Goal: Task Accomplishment & Management: Manage account settings

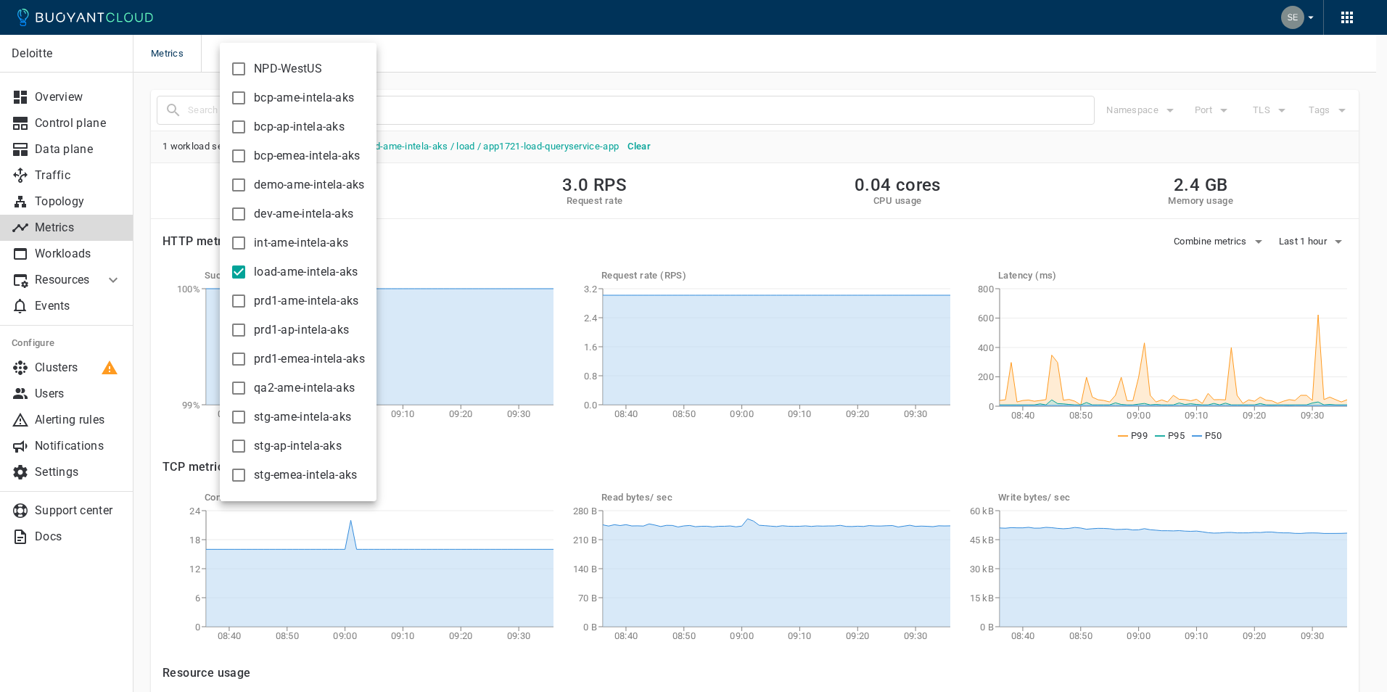
click at [239, 269] on input "load-ame-intela-aks" at bounding box center [238, 271] width 17 height 17
checkbox input "false"
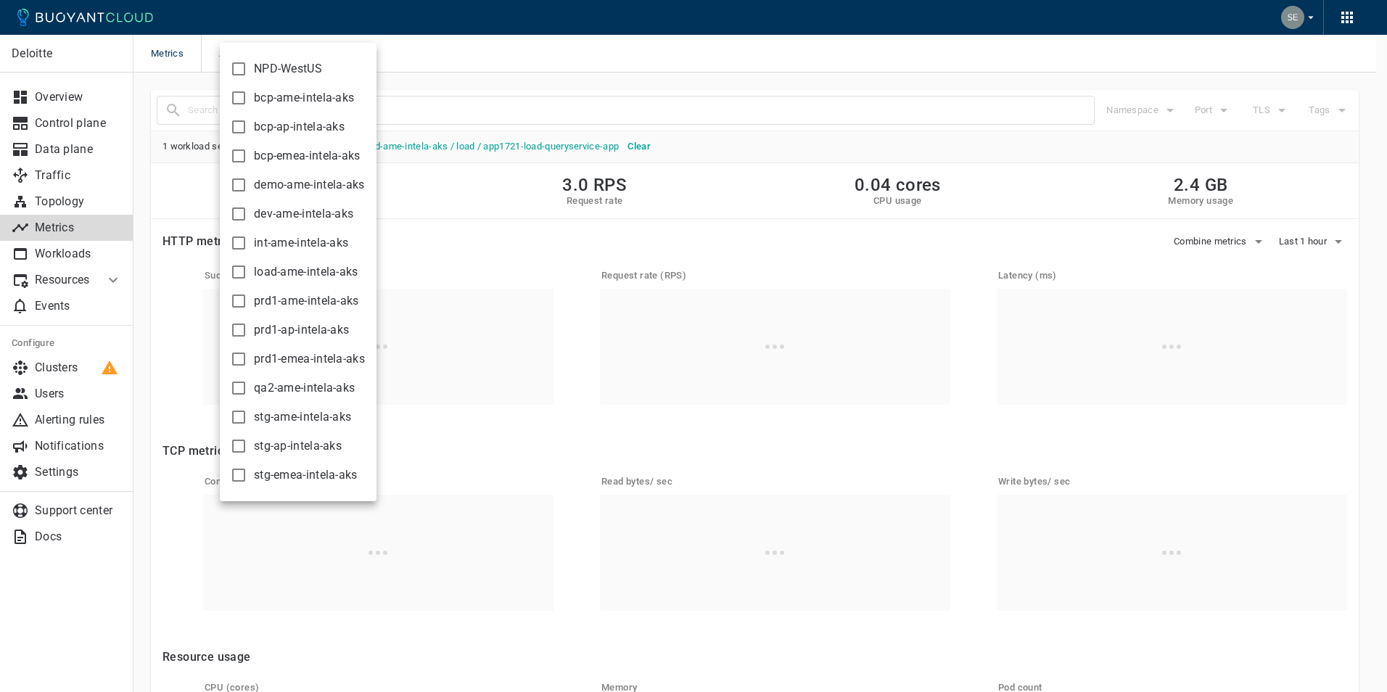
click at [237, 353] on input "prd1-emea-intela-aks" at bounding box center [238, 358] width 17 height 17
checkbox input "true"
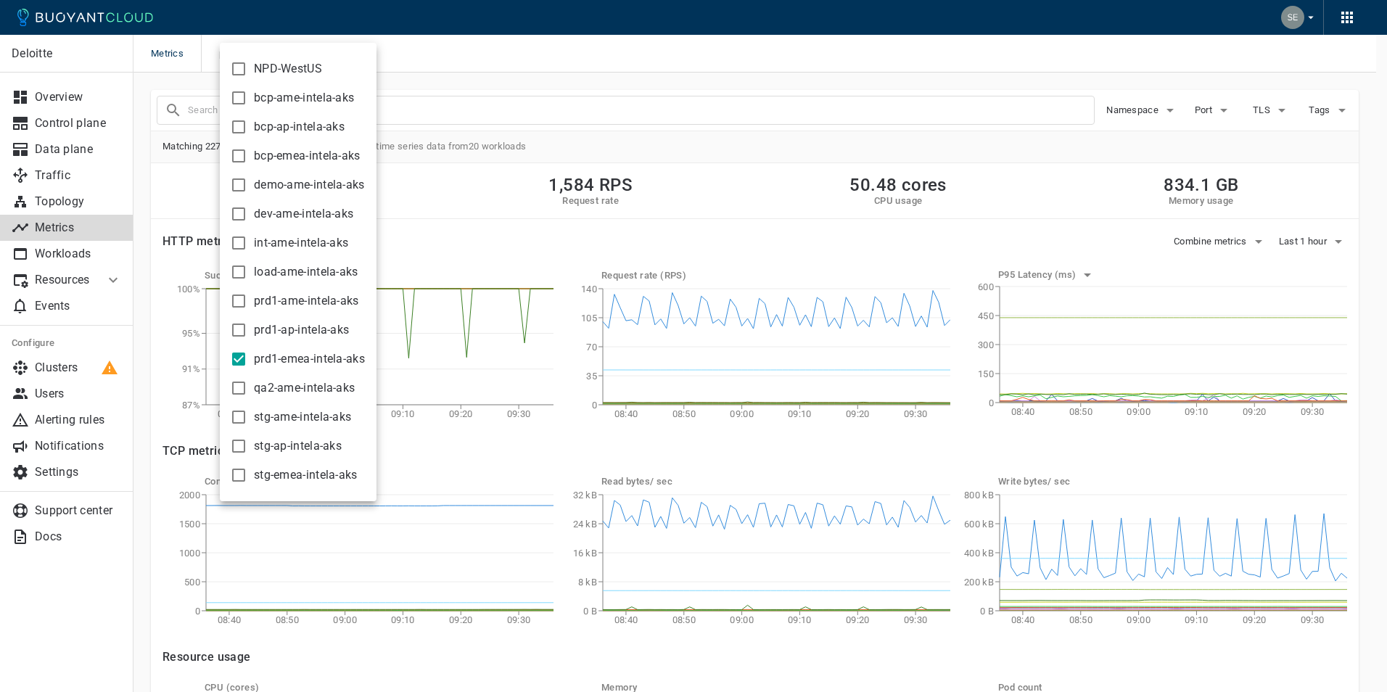
click at [712, 47] on div at bounding box center [693, 346] width 1387 height 692
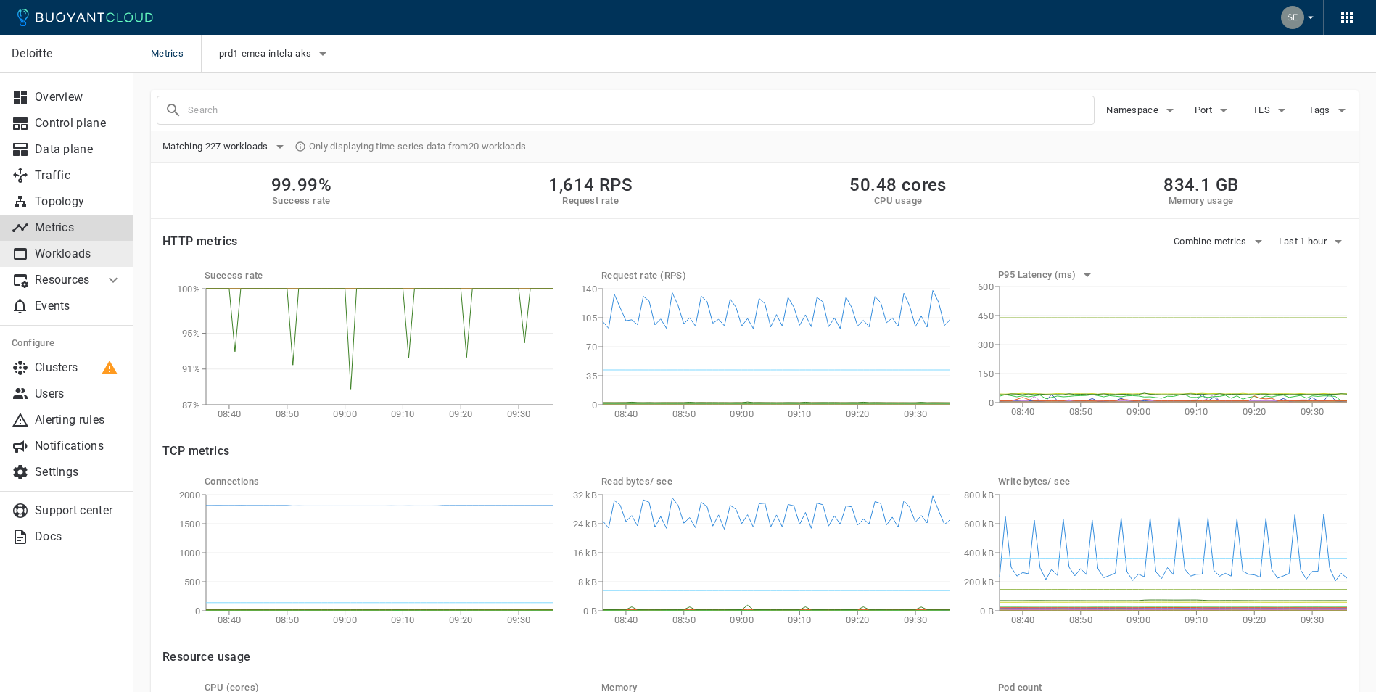
click at [67, 260] on p "Workloads" at bounding box center [78, 254] width 87 height 15
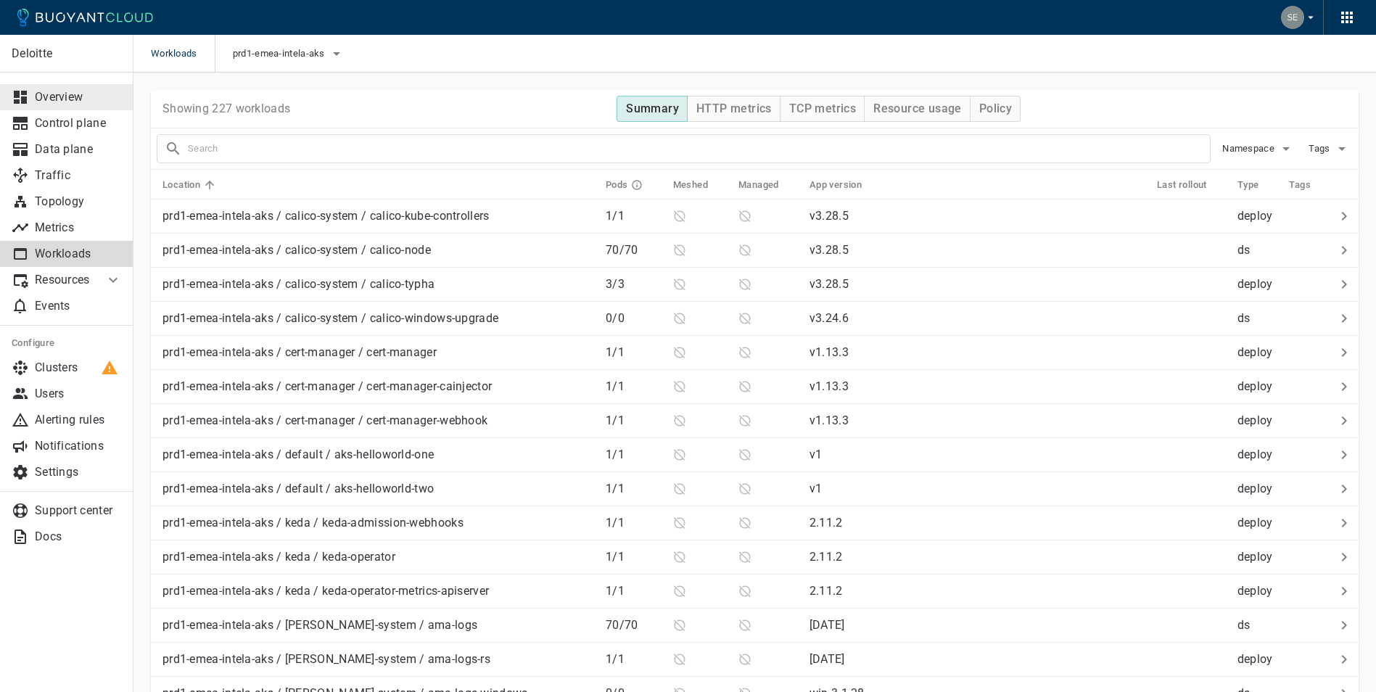
click at [54, 94] on p "Overview" at bounding box center [78, 97] width 87 height 15
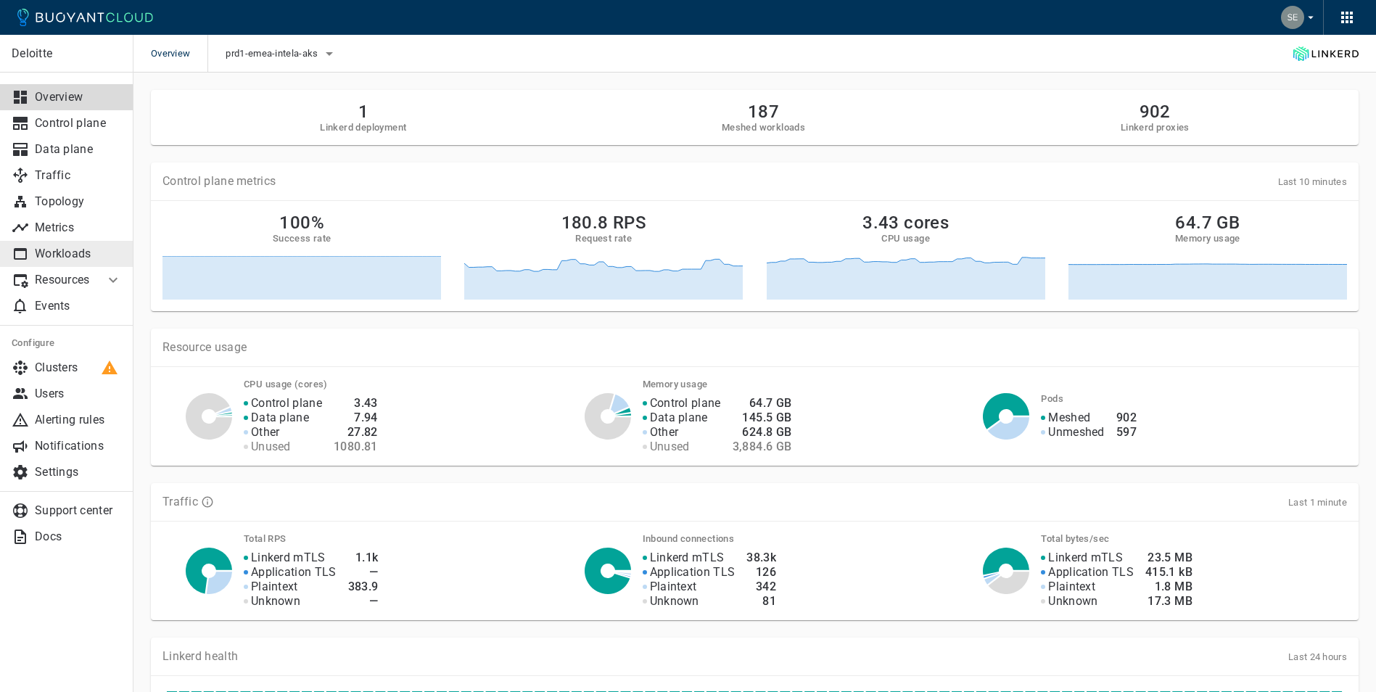
click at [46, 260] on p "Workloads" at bounding box center [78, 254] width 87 height 15
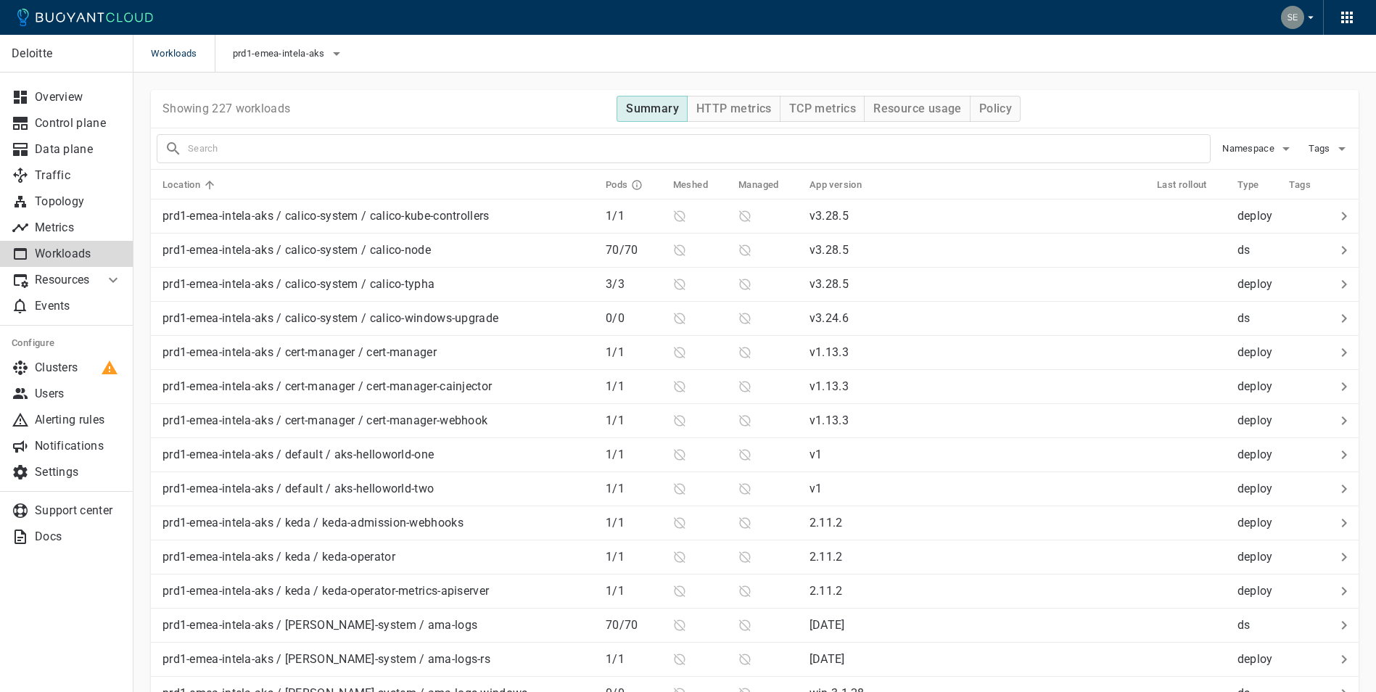
click at [266, 145] on input "text" at bounding box center [699, 149] width 1022 height 20
click at [266, 145] on input "clients" at bounding box center [687, 149] width 998 height 20
type input "clients"
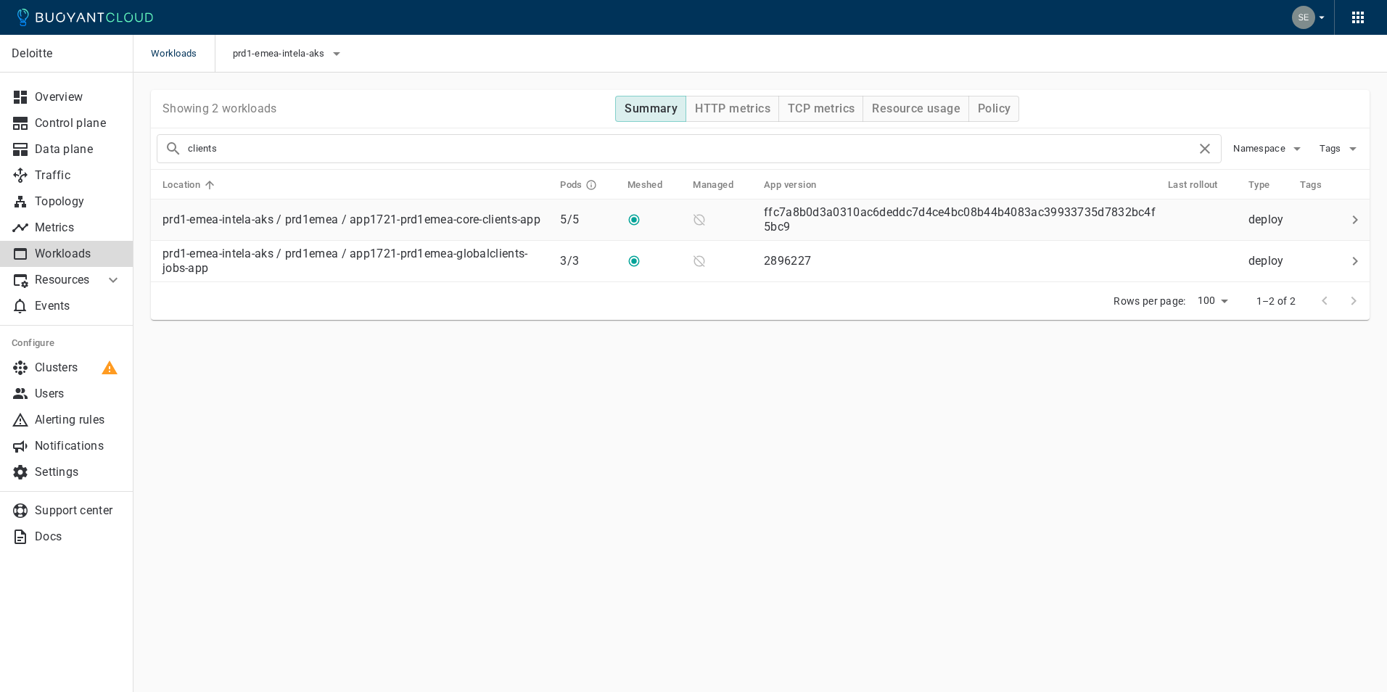
click at [439, 222] on p "prd1-emea-intela-aks / prd1emea / app1721-prd1emea-core-clients-app" at bounding box center [352, 220] width 378 height 15
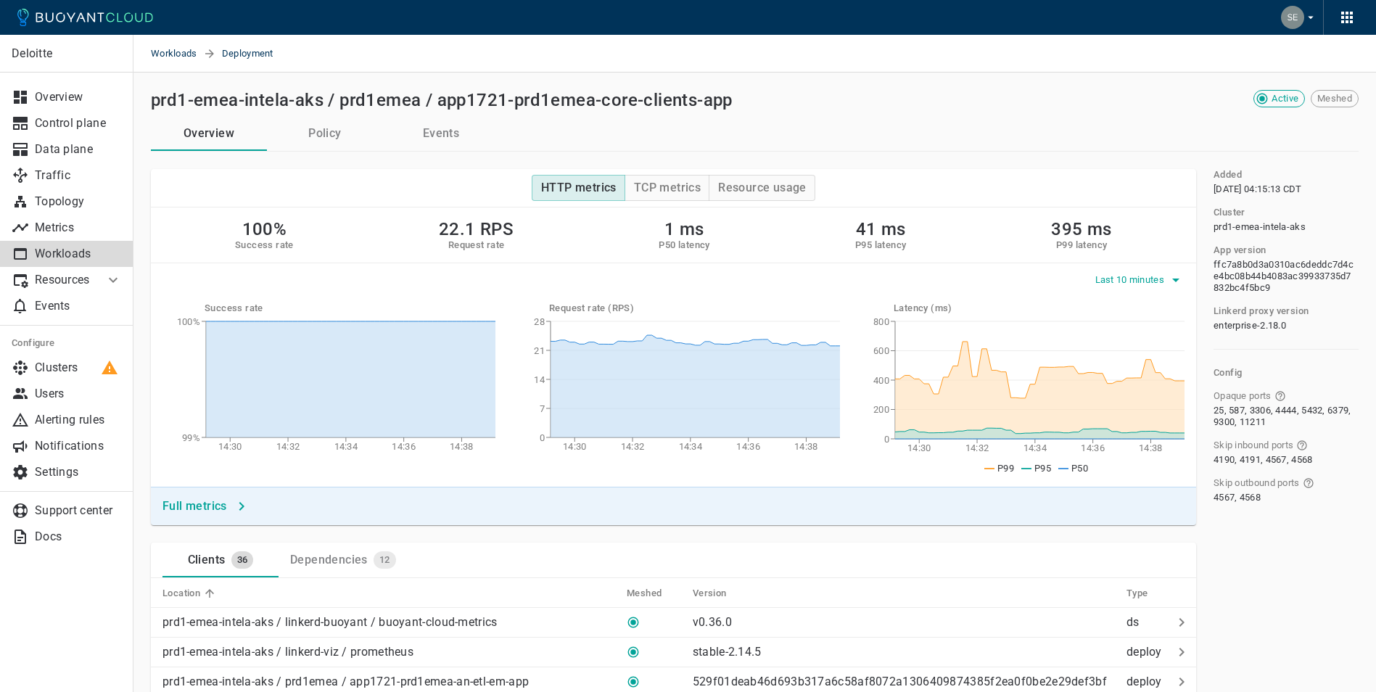
click at [1175, 277] on icon "button" at bounding box center [1175, 279] width 17 height 17
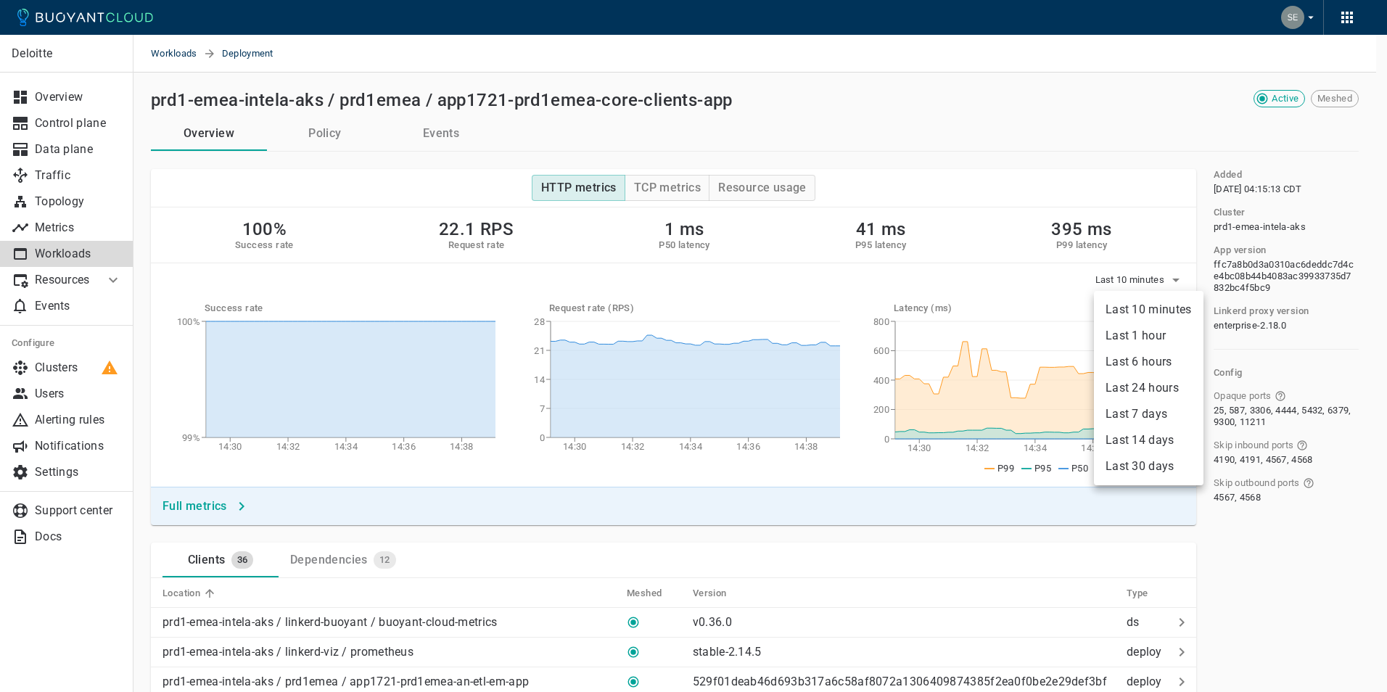
click at [1150, 390] on li "Last 24 hours" at bounding box center [1149, 388] width 110 height 26
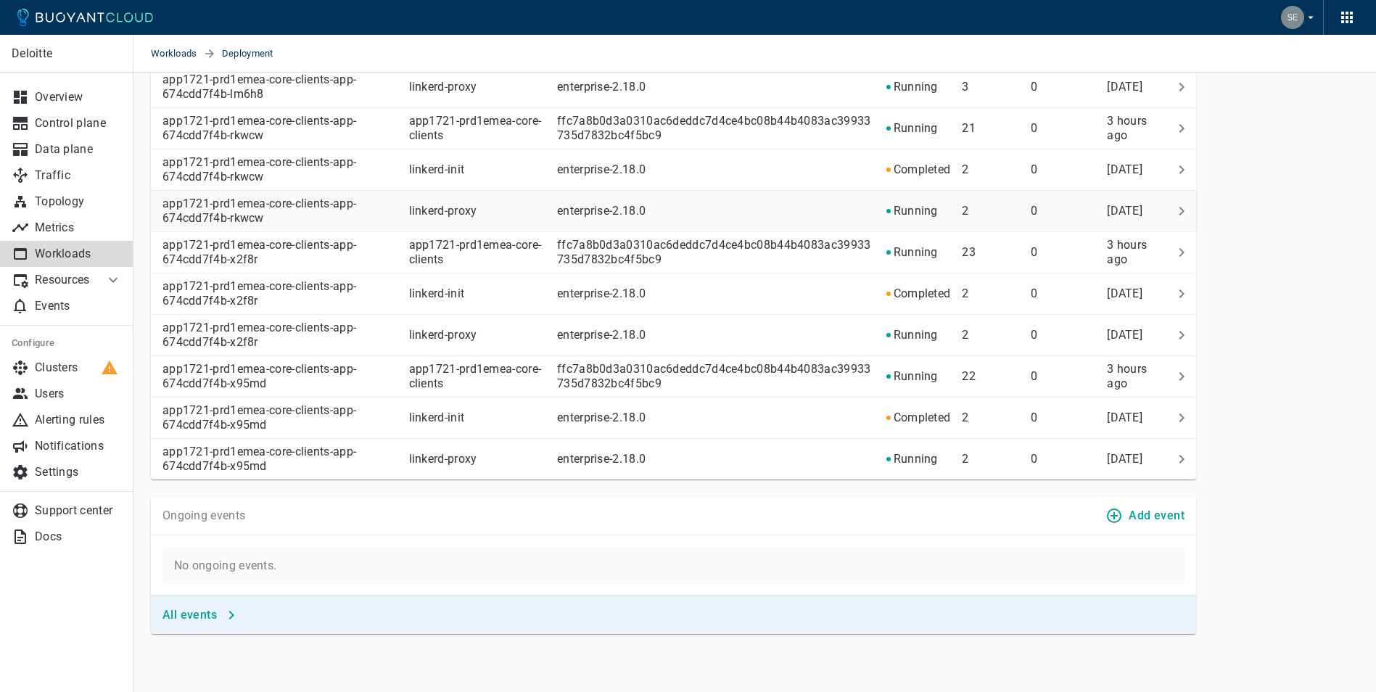
scroll to position [1185, 0]
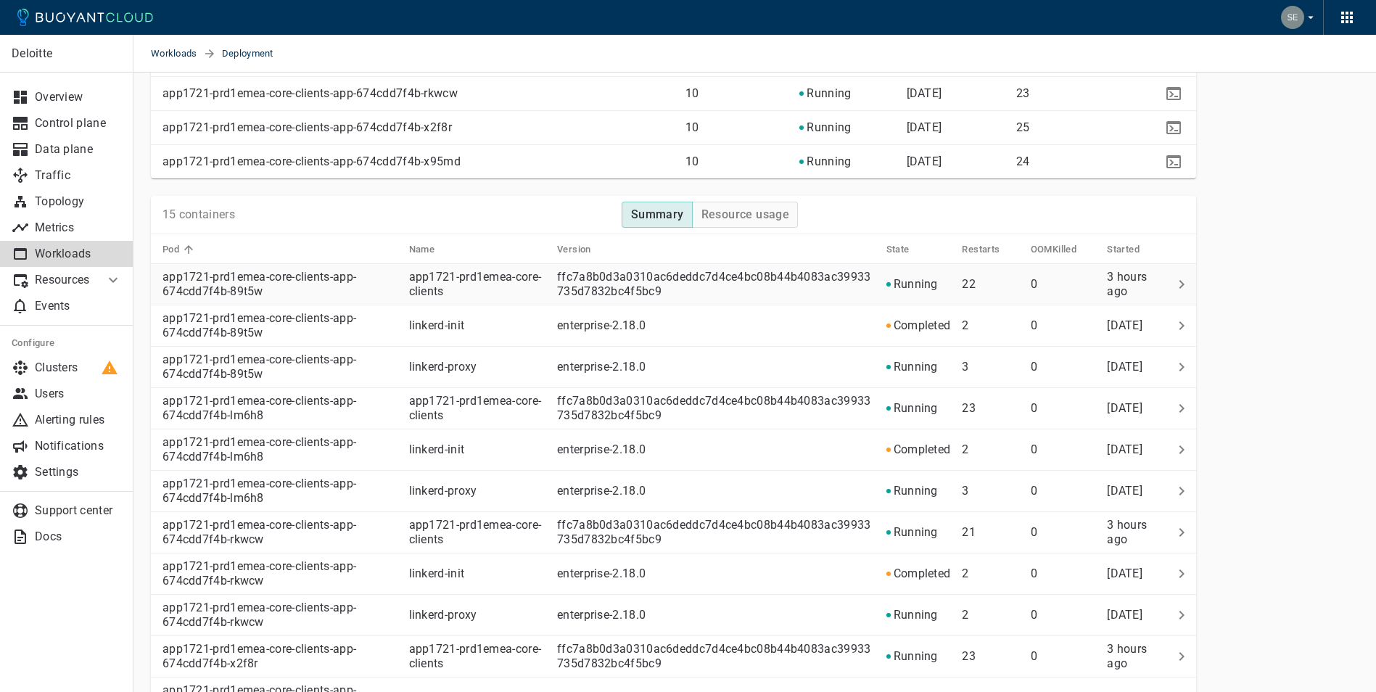
click at [324, 275] on p "app1721-prd1emea-core-clients-app-674cdd7f4b-89t5w" at bounding box center [280, 284] width 235 height 29
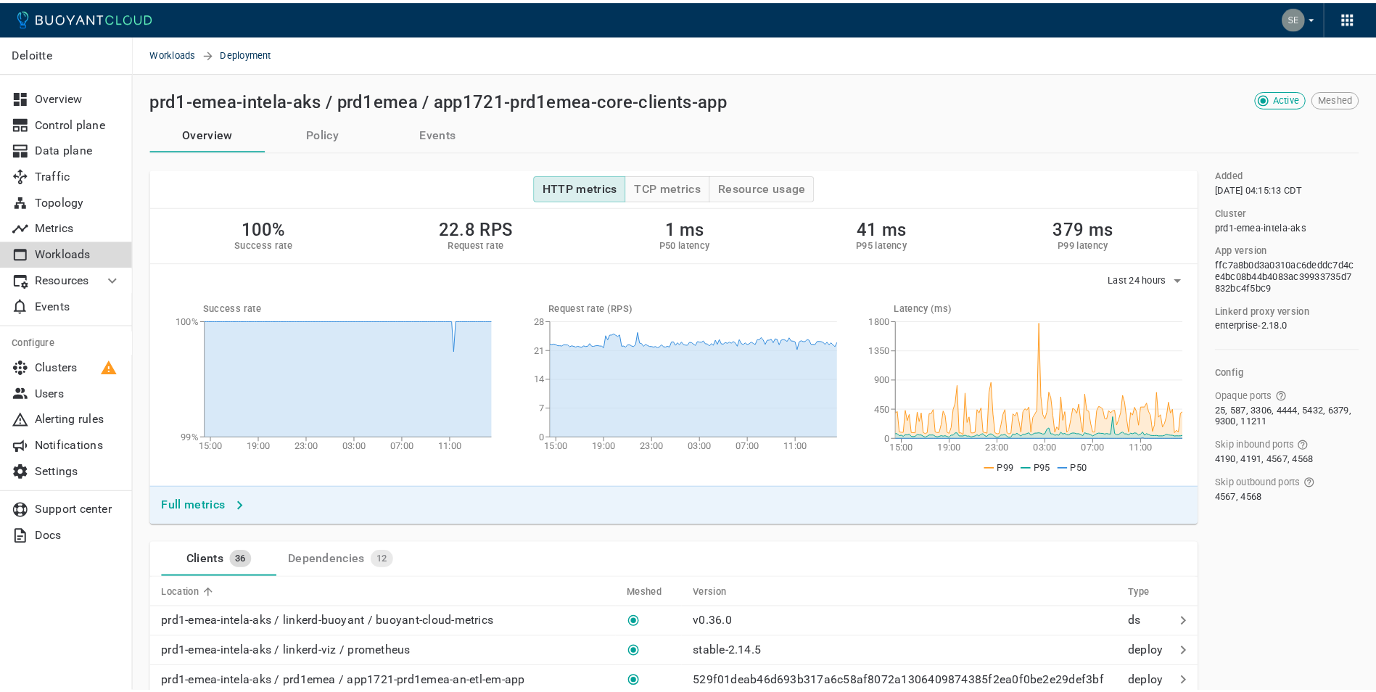
scroll to position [1189, 0]
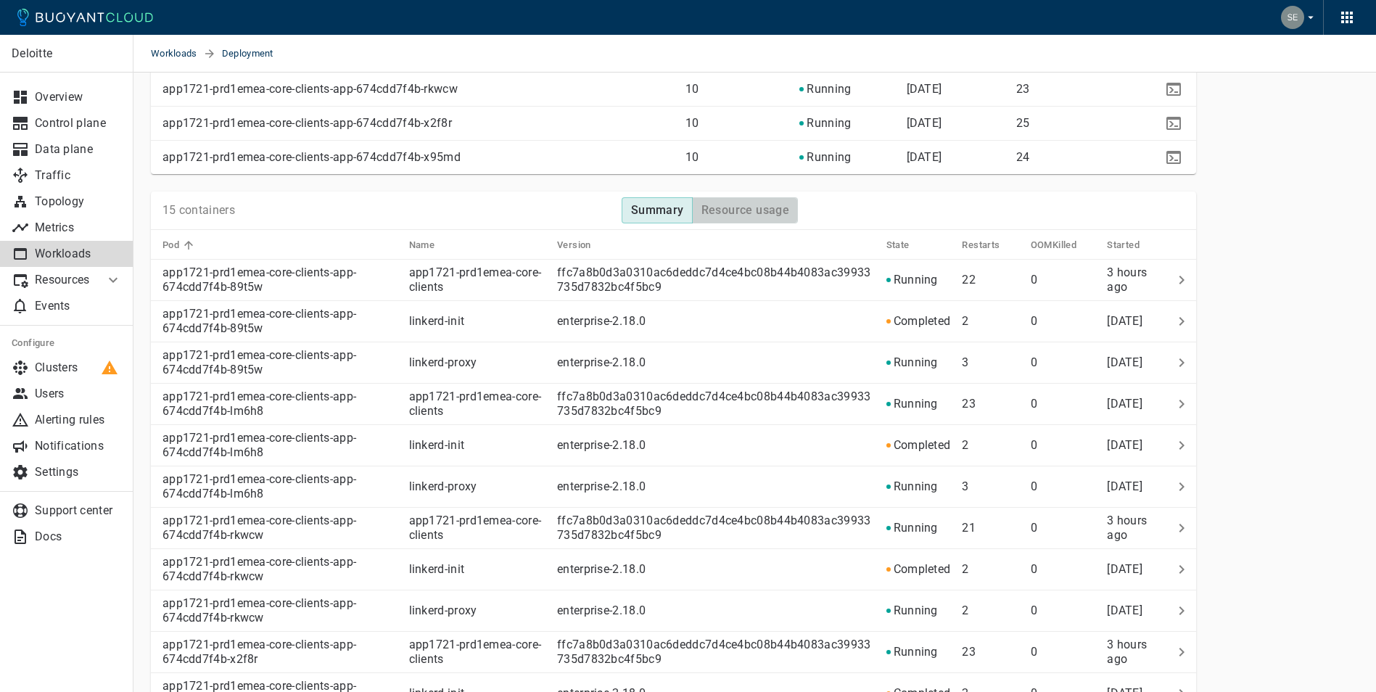
click at [724, 213] on h4 "Resource usage" at bounding box center [746, 210] width 89 height 15
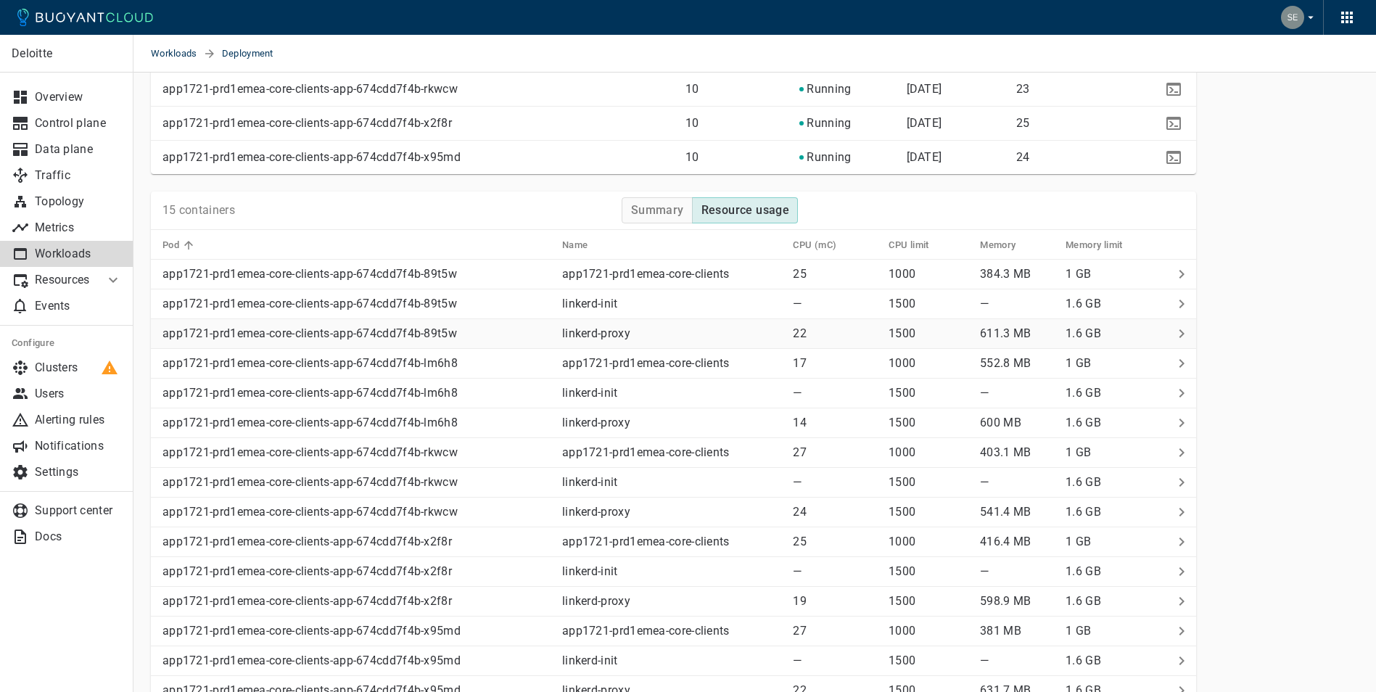
click at [1180, 332] on icon at bounding box center [1181, 333] width 17 height 17
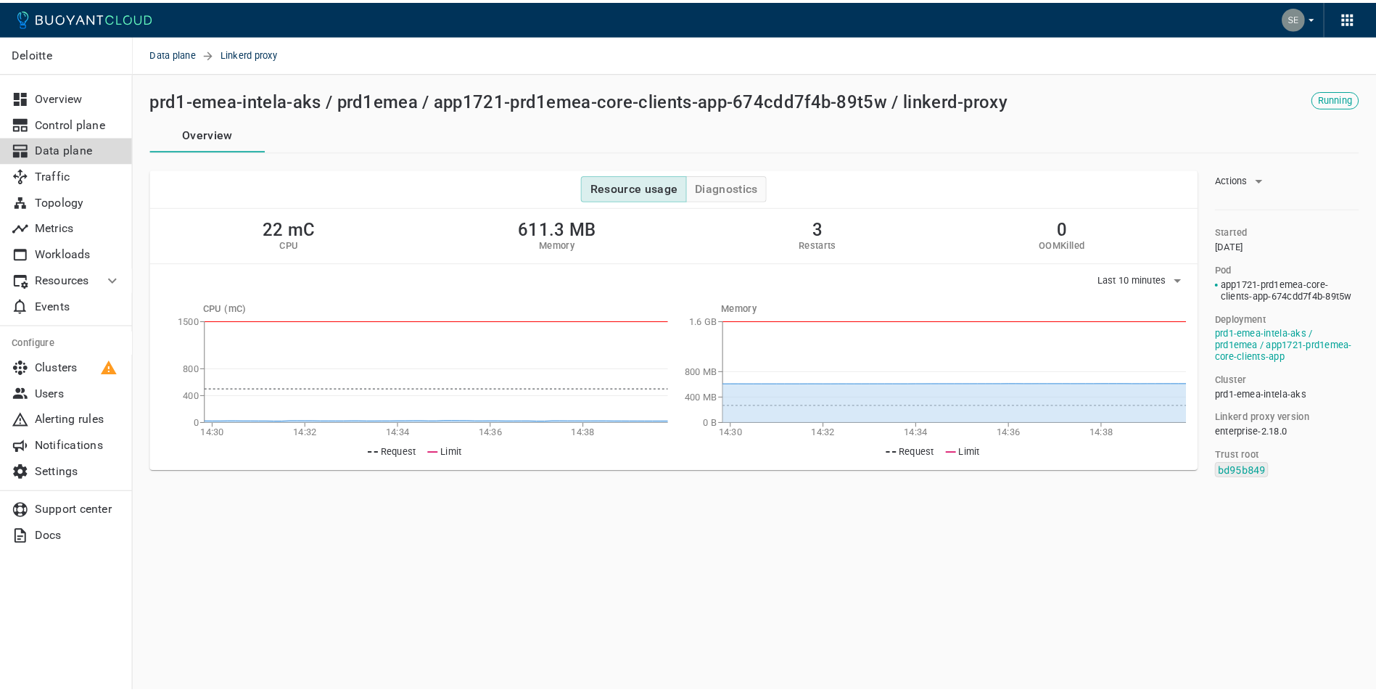
scroll to position [1193, 0]
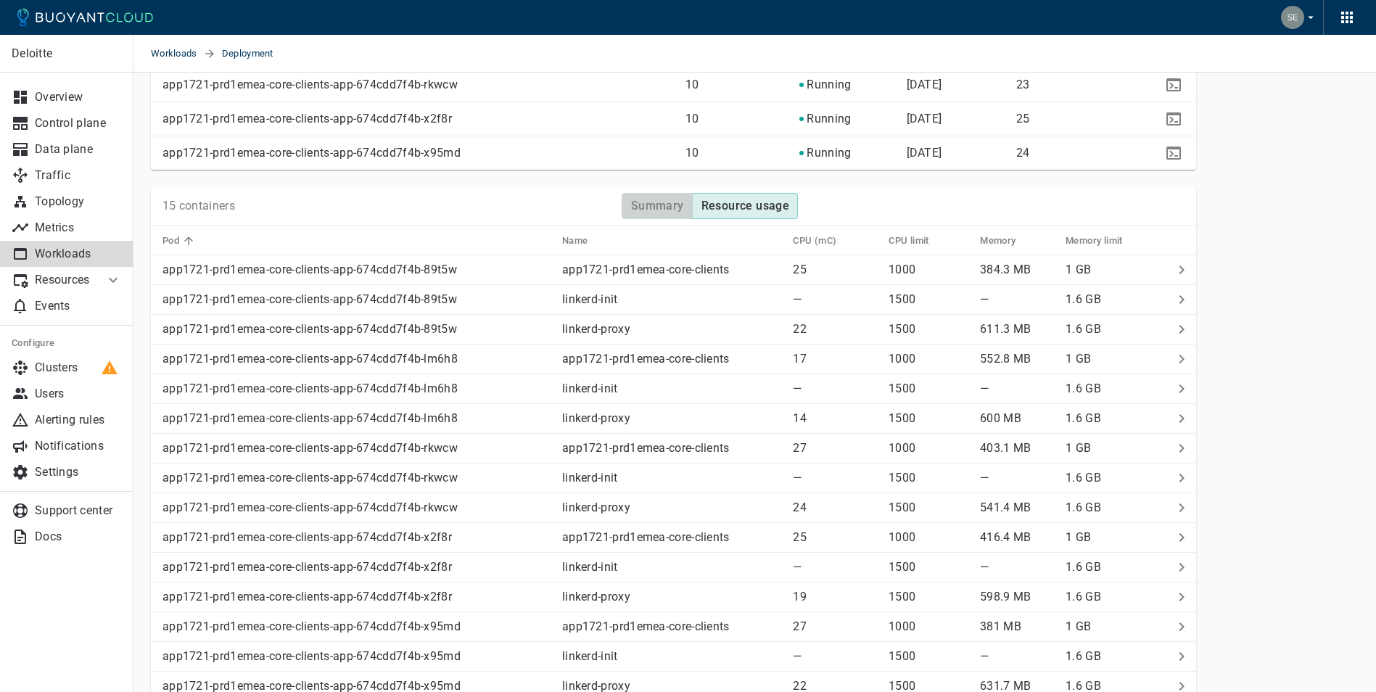
click at [637, 202] on h4 "Summary" at bounding box center [657, 206] width 53 height 15
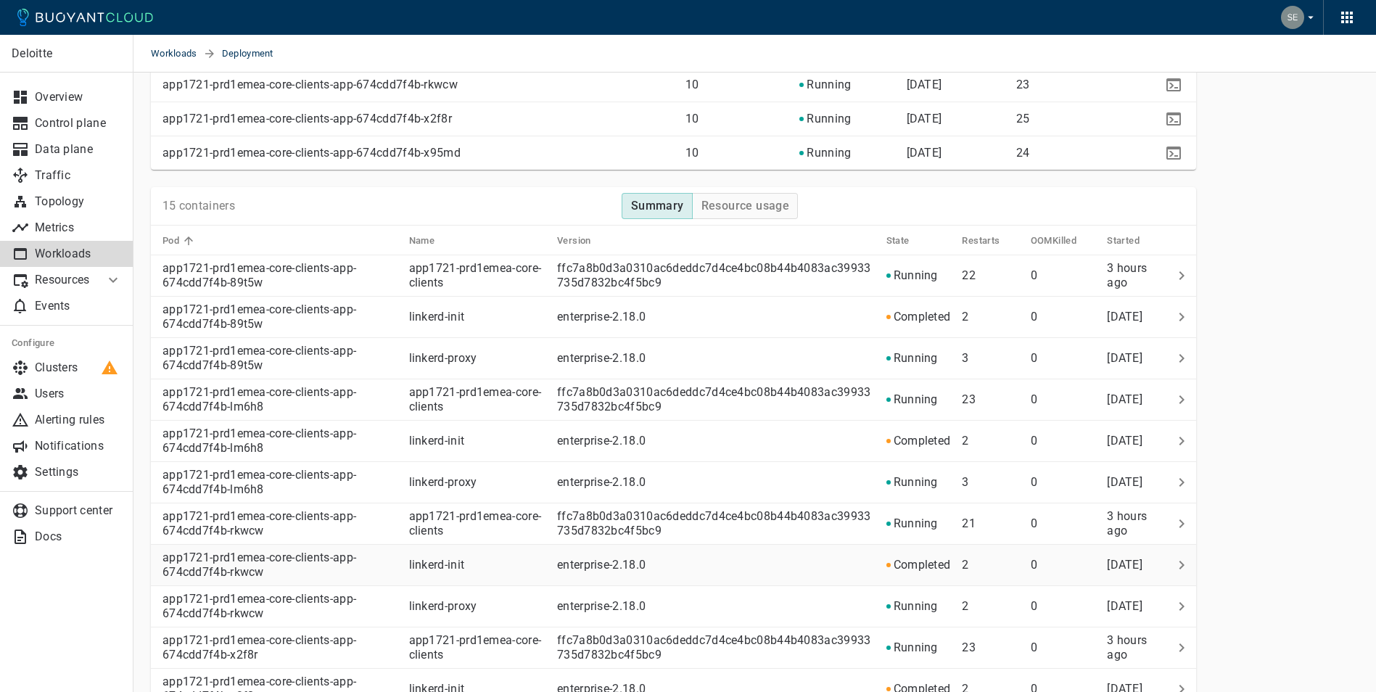
scroll to position [1596, 0]
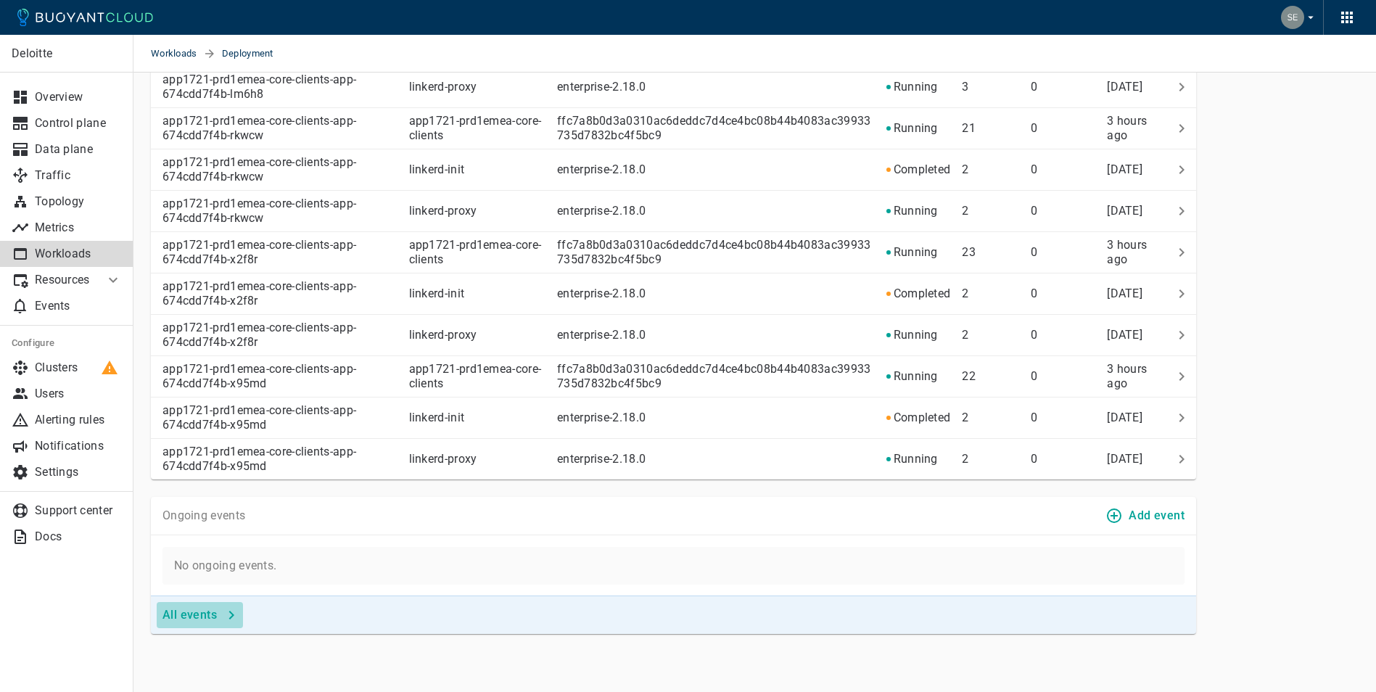
click at [209, 612] on h4 "All events" at bounding box center [190, 615] width 54 height 15
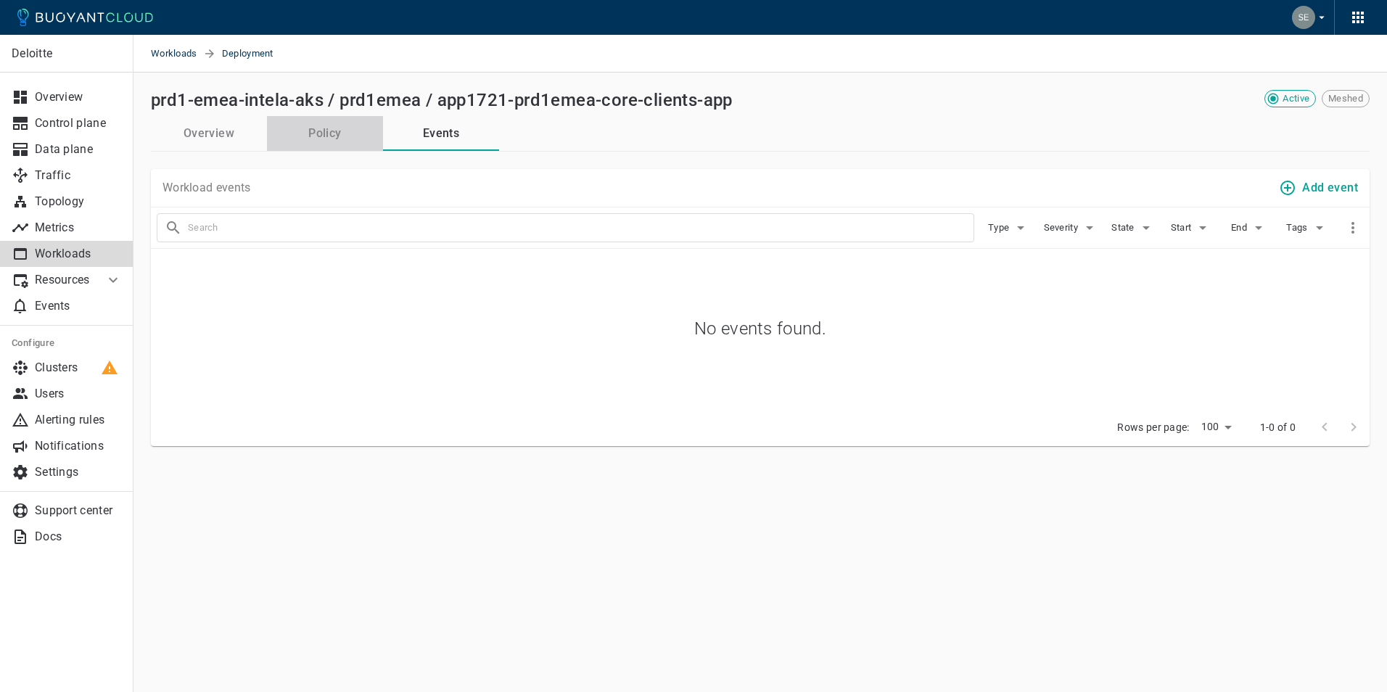
click at [329, 138] on button "Policy" at bounding box center [325, 133] width 116 height 35
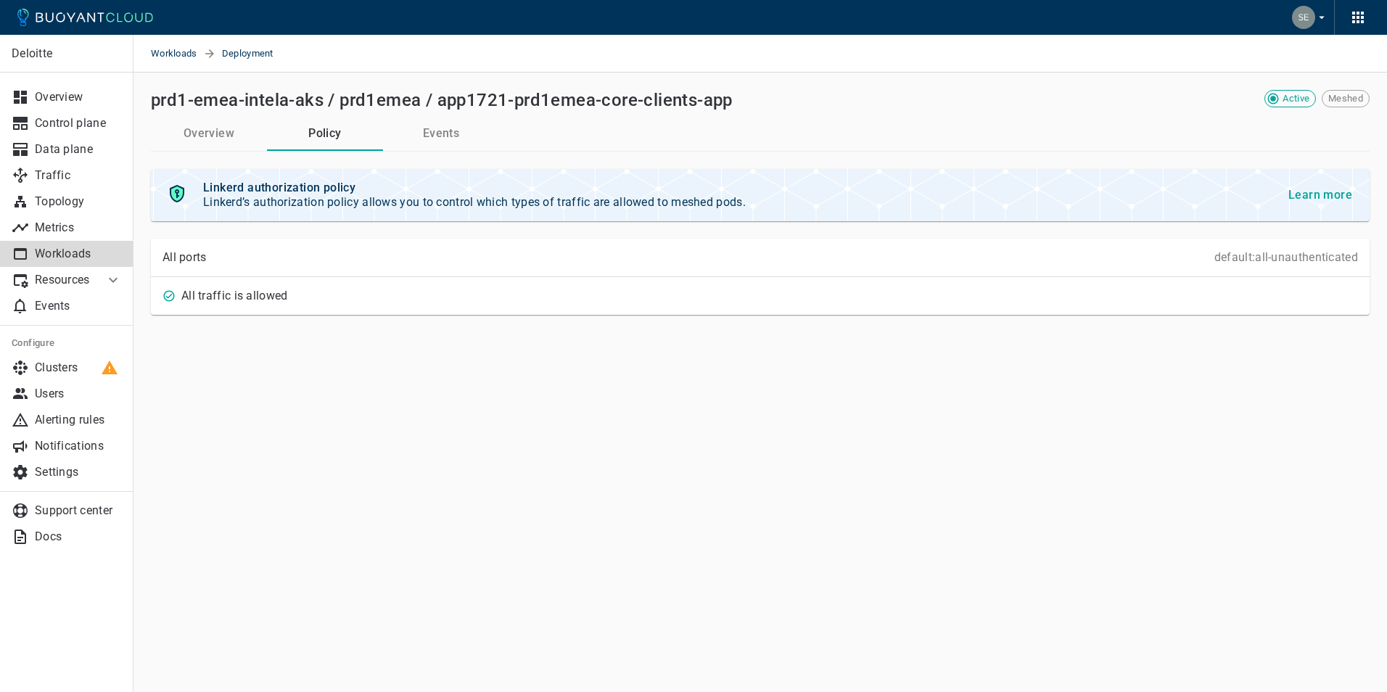
click at [218, 124] on button "Overview" at bounding box center [209, 133] width 116 height 35
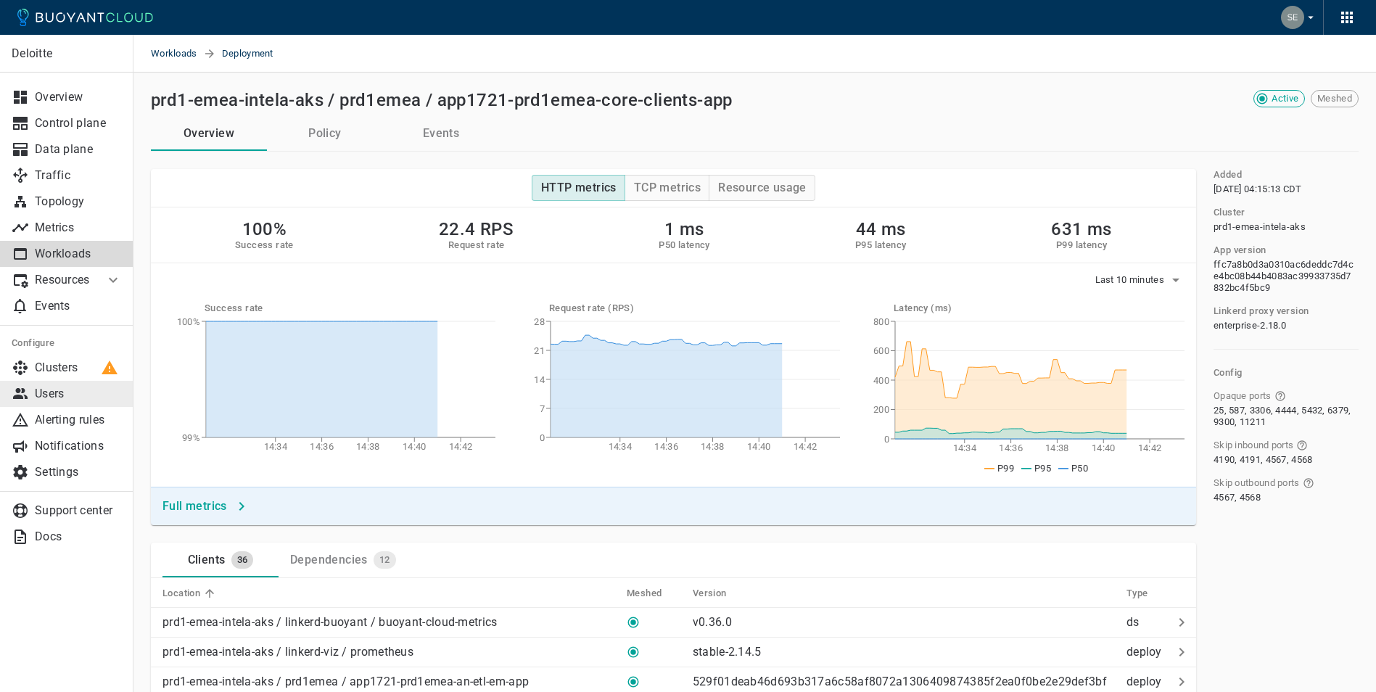
click at [65, 388] on p "Users" at bounding box center [78, 394] width 87 height 15
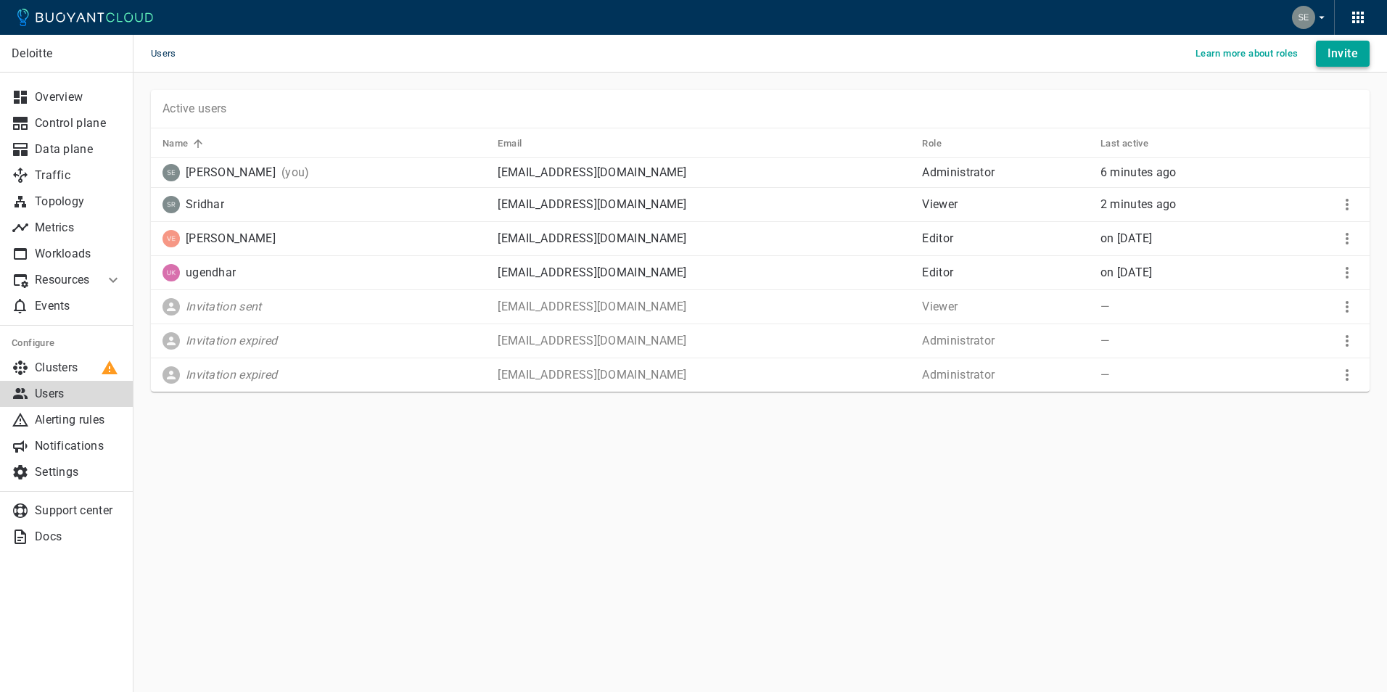
click at [1337, 48] on h4 "Invite" at bounding box center [1343, 53] width 30 height 15
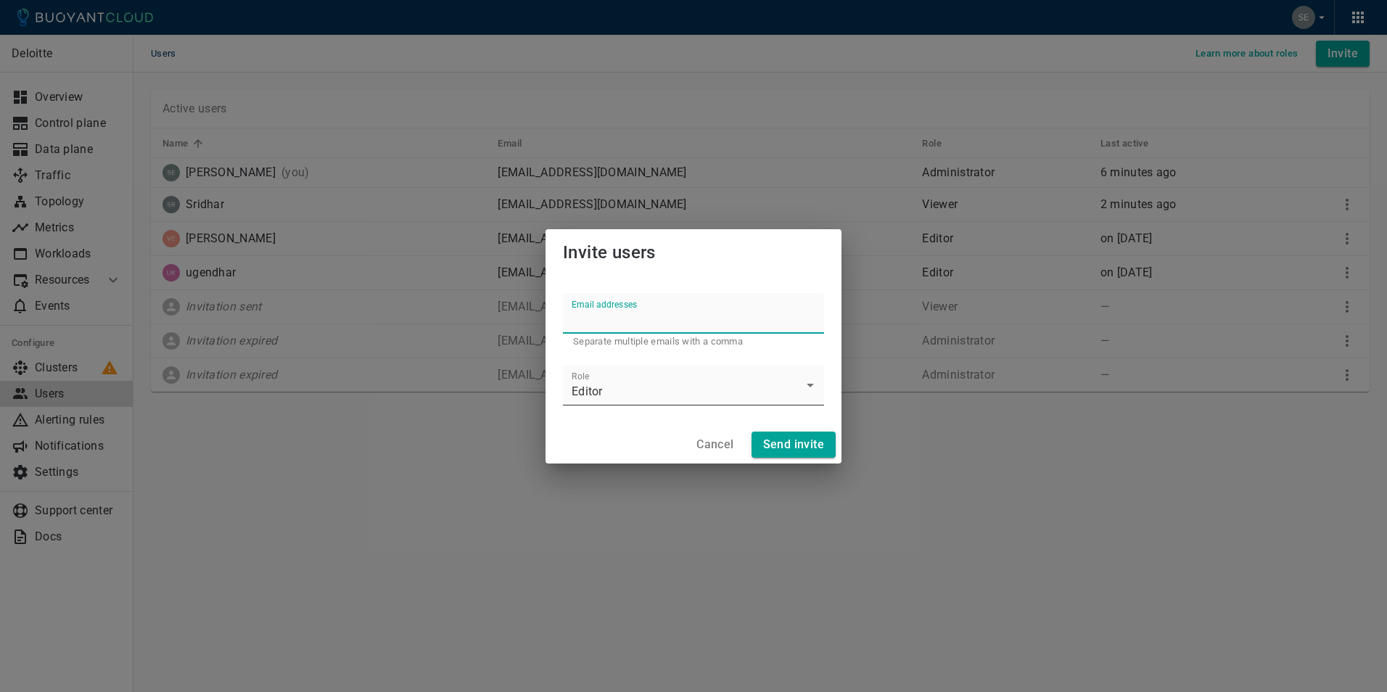
click at [808, 387] on body "Users Learn more about roles Invite Deloitte Overview Control plane Data plane …" at bounding box center [693, 346] width 1387 height 692
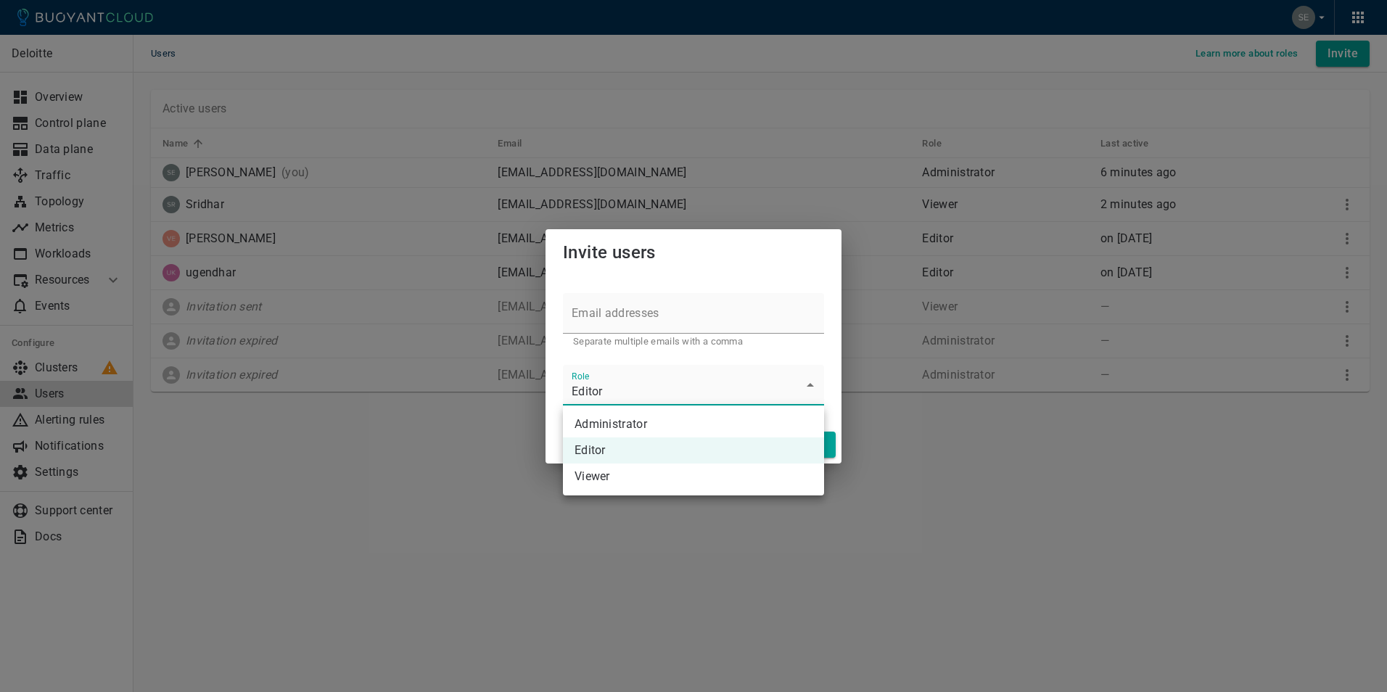
click at [604, 452] on li "Editor" at bounding box center [693, 450] width 261 height 26
click at [801, 395] on body "Users Learn more about roles Invite Deloitte Overview Control plane Data plane …" at bounding box center [693, 346] width 1387 height 692
click at [609, 471] on li "Viewer" at bounding box center [693, 477] width 261 height 26
type input "Viewer"
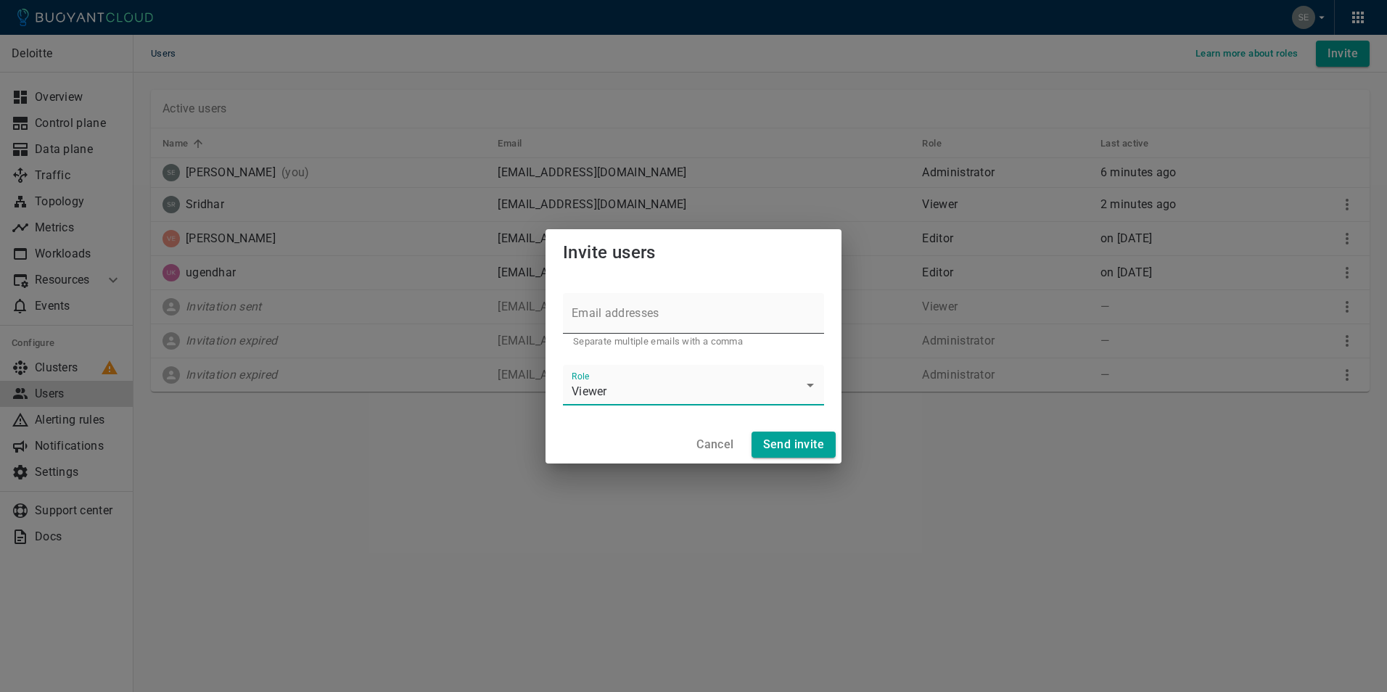
click at [623, 319] on input "Email addresses" at bounding box center [693, 313] width 261 height 41
click at [622, 311] on label "Email addresses" at bounding box center [604, 304] width 65 height 12
click at [622, 311] on input "Email addresses" at bounding box center [693, 313] width 261 height 41
paste input "[EMAIL_ADDRESS][DOMAIN_NAME]"
type input "[EMAIL_ADDRESS][DOMAIN_NAME]"
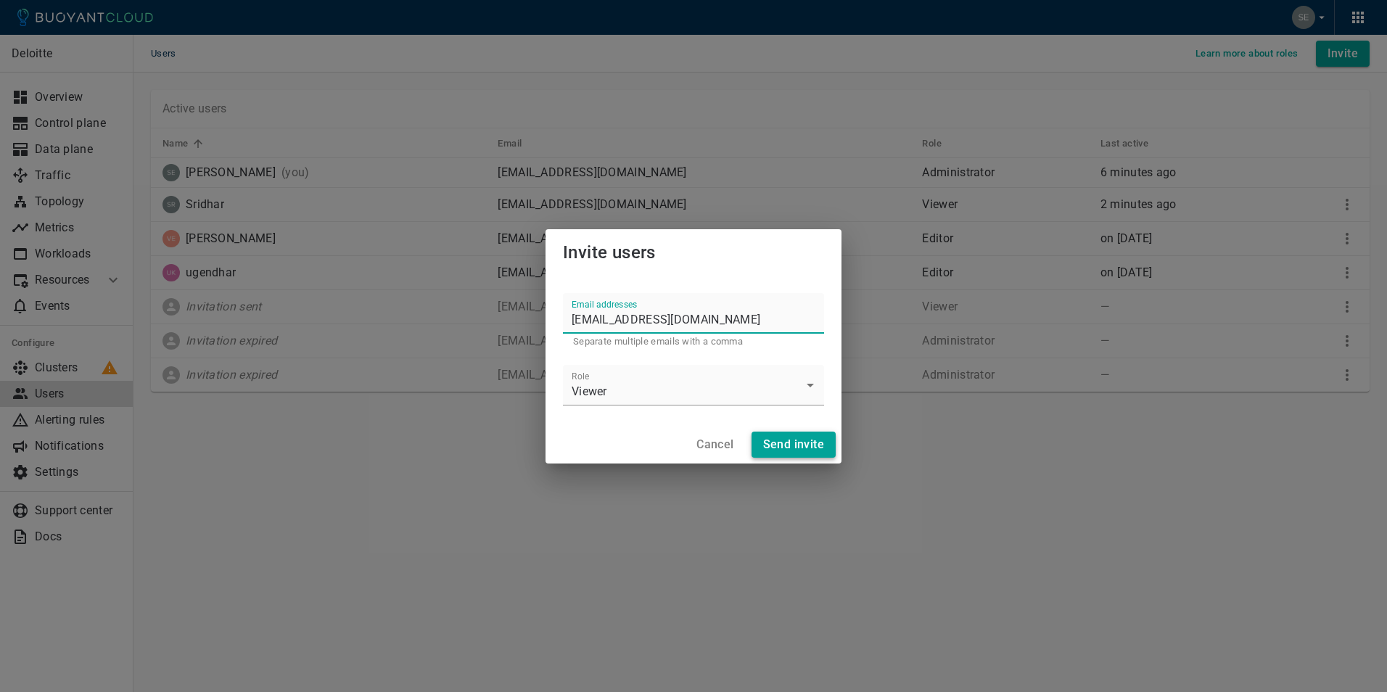
click at [781, 451] on h4 "Send invite" at bounding box center [793, 444] width 61 height 15
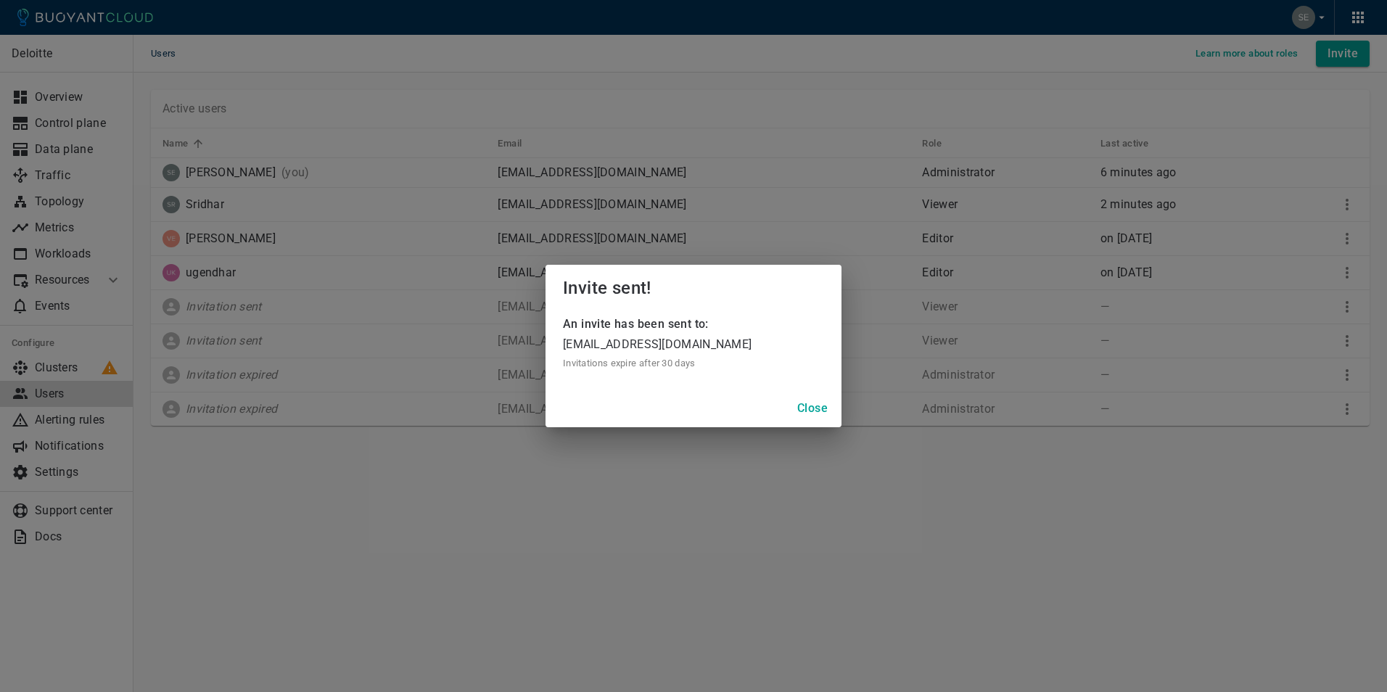
click at [805, 390] on div "Close" at bounding box center [694, 409] width 296 height 38
click at [808, 405] on h4 "Close" at bounding box center [812, 408] width 30 height 15
